Goal: Answer question/provide support: Answer question/provide support

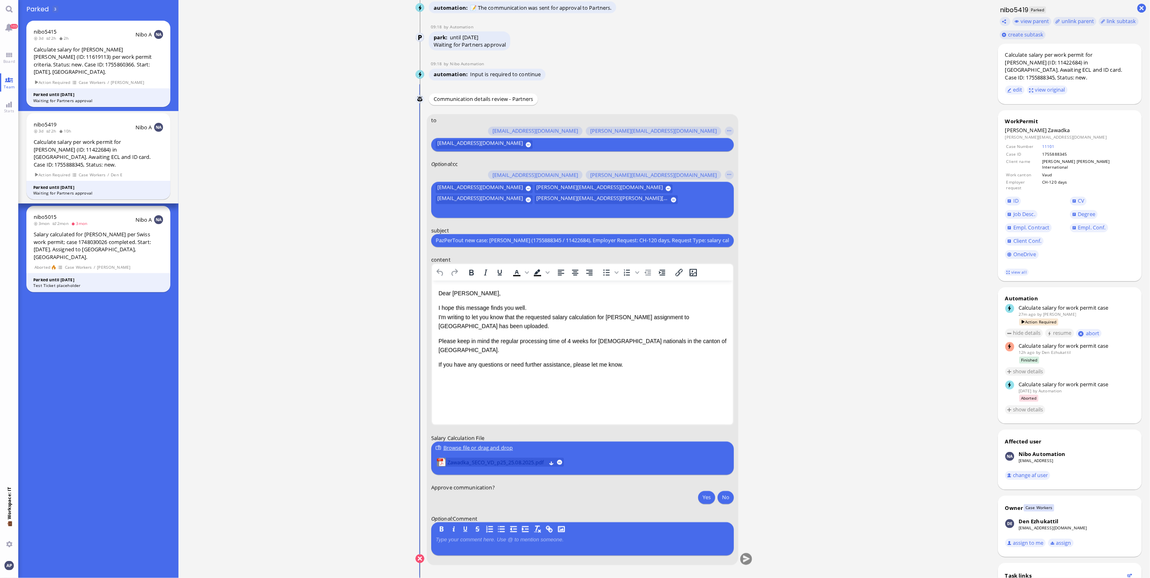
click at [491, 464] on span "Zawadka_SECO_VD_p25_25.08.2025.pdf" at bounding box center [496, 462] width 99 height 9
click at [501, 326] on p "I hope this message finds you well. I'm writing to let you know that the reques…" at bounding box center [582, 316] width 288 height 27
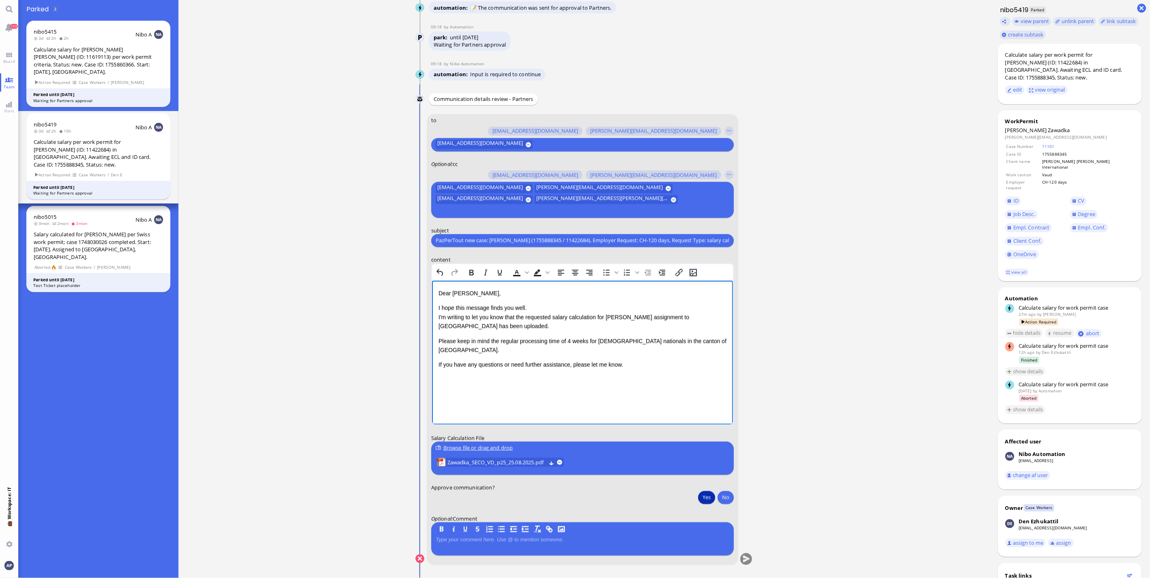
click at [706, 498] on button "Yes" at bounding box center [706, 497] width 17 height 13
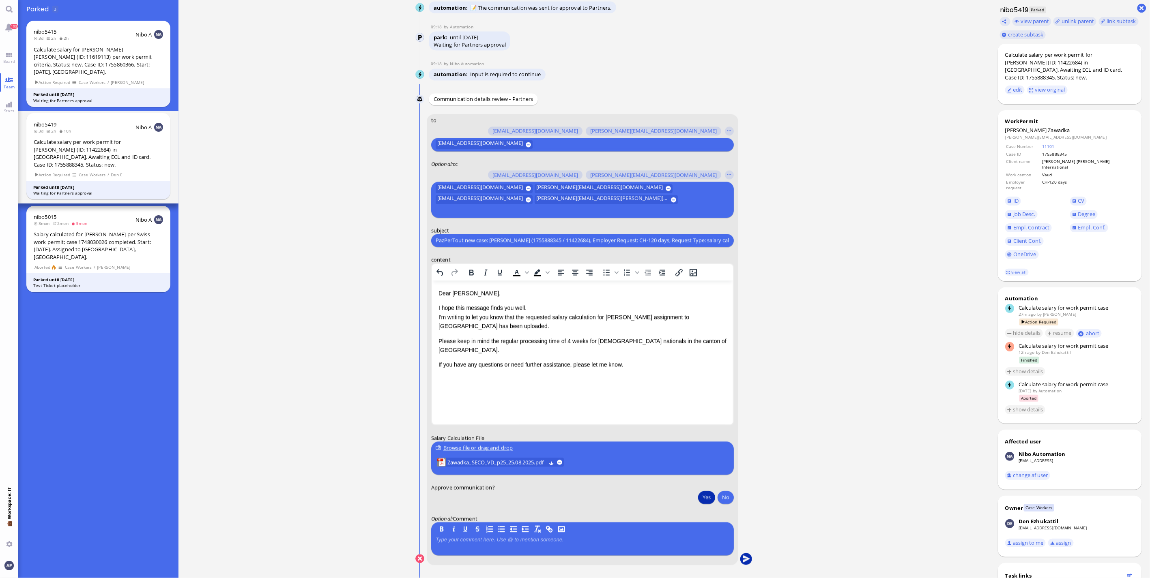
click at [740, 561] on button "submit" at bounding box center [746, 560] width 12 height 12
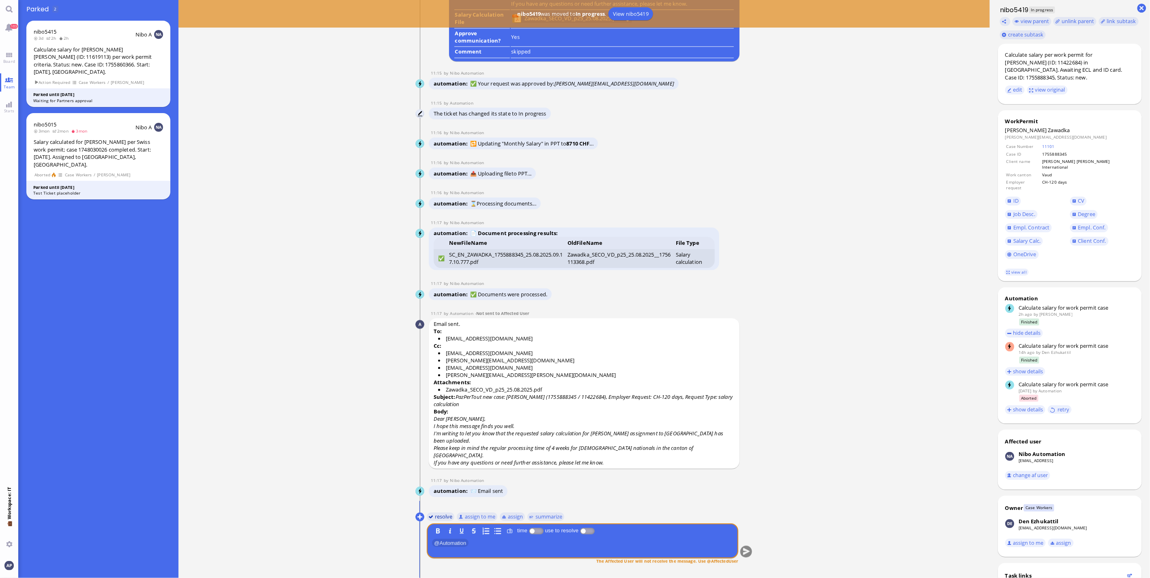
click at [440, 517] on button "resolve" at bounding box center [441, 516] width 28 height 9
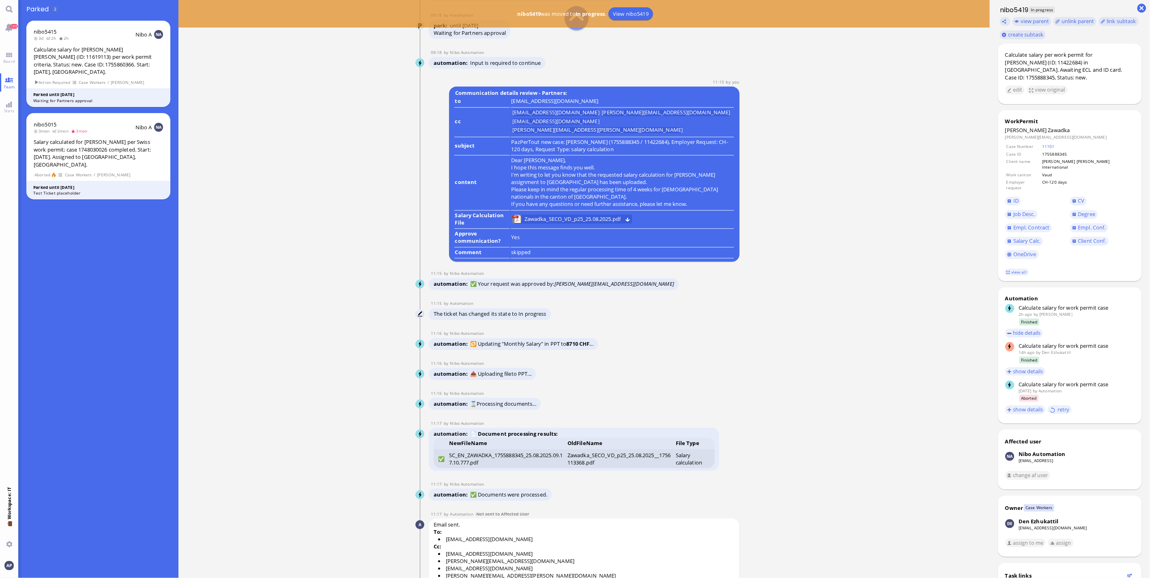
scroll to position [-270, 0]
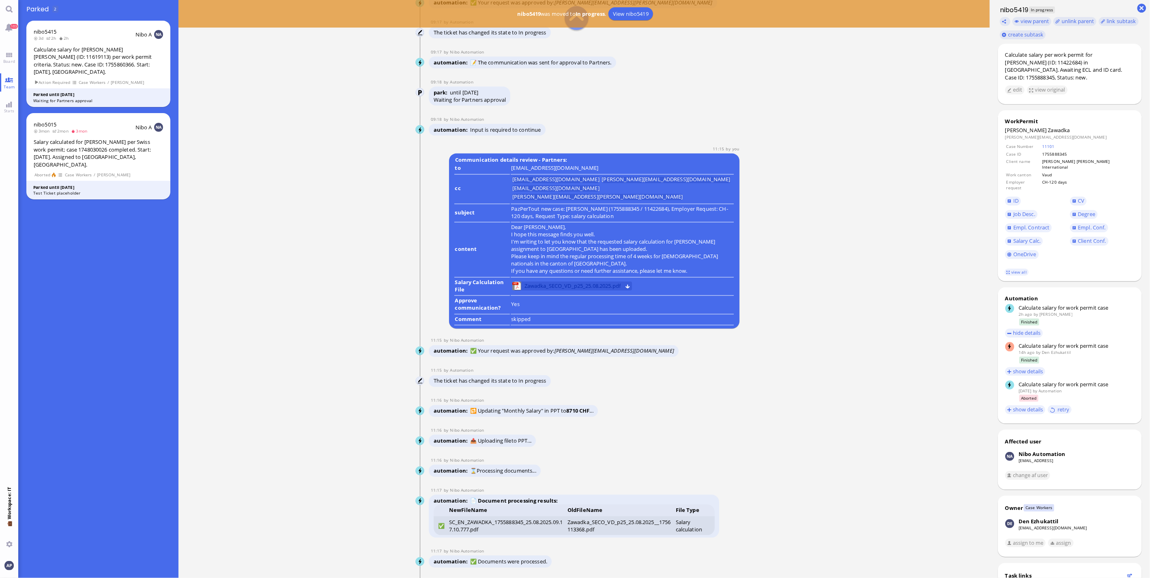
click at [548, 291] on span "Zawadka_SECO_VD_p25_25.08.2025.pdf" at bounding box center [572, 286] width 96 height 9
click at [12, 56] on link "Board" at bounding box center [9, 58] width 18 height 18
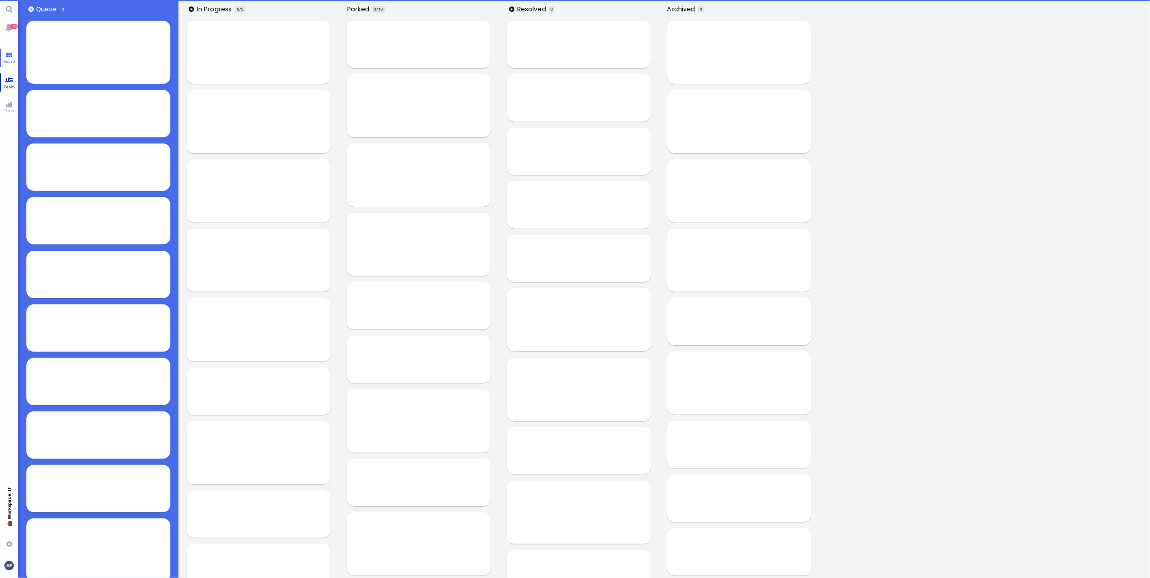
click at [4, 75] on link "Team" at bounding box center [9, 82] width 18 height 18
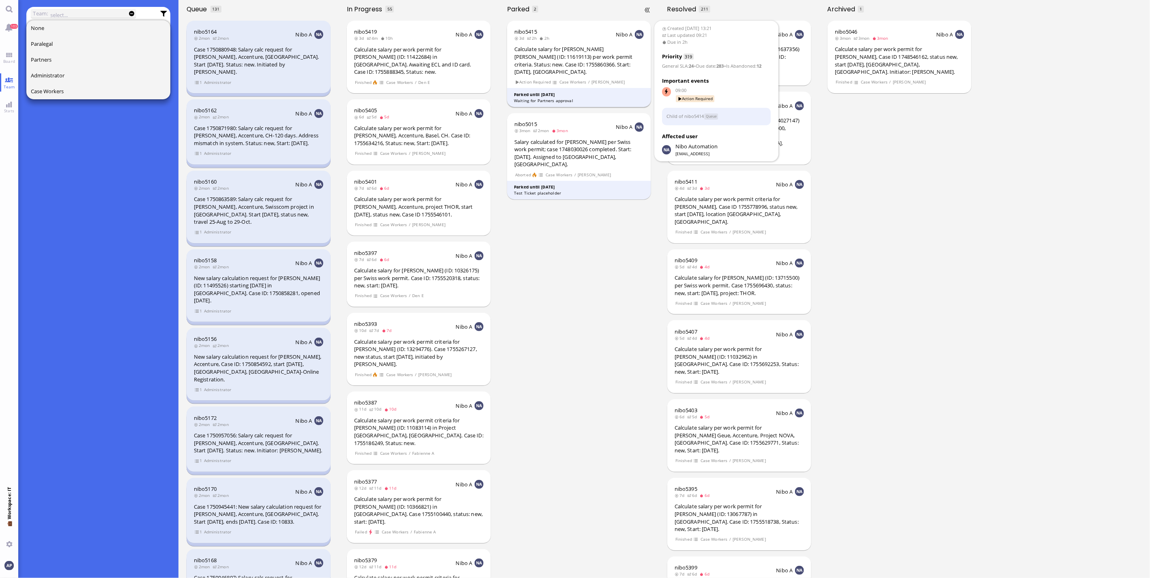
click at [581, 55] on div "Calculate salary for [PERSON_NAME] [PERSON_NAME] (ID: 11619113) per work permit…" at bounding box center [578, 60] width 129 height 30
